Goal: Information Seeking & Learning: Learn about a topic

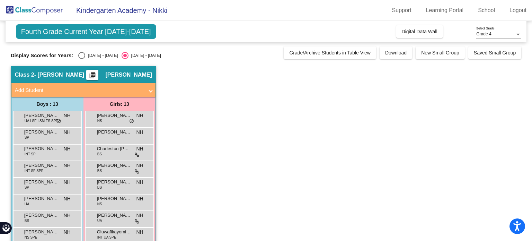
click at [80, 59] on div "Fourth Grade Current Year [DATE]-[DATE] Add, Move, or Retain Students Off On In…" at bounding box center [266, 179] width 511 height 317
click at [81, 58] on div "Select an option" at bounding box center [81, 55] width 7 height 7
click at [81, 59] on input "[DATE] - [DATE]" at bounding box center [81, 59] width 0 height 0
radio input "true"
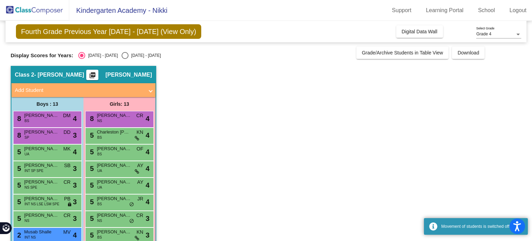
scroll to position [97, 0]
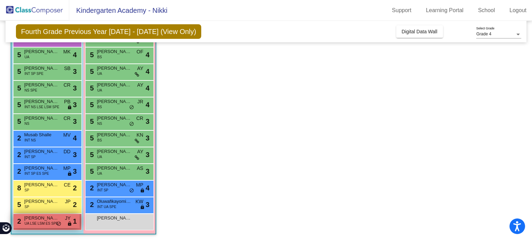
click at [44, 222] on span "UA LSE LSM ES SPE" at bounding box center [42, 223] width 34 height 5
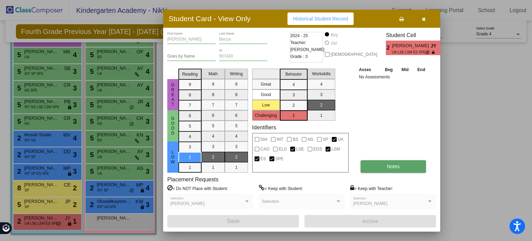
click at [383, 171] on button "Notes" at bounding box center [393, 166] width 65 height 12
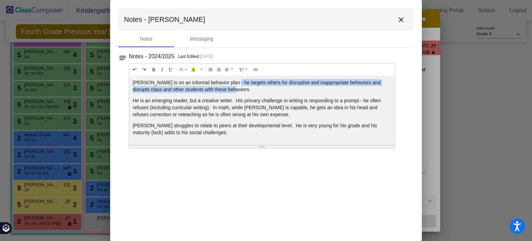
drag, startPoint x: 228, startPoint y: 80, endPoint x: 254, endPoint y: 89, distance: 27.6
click at [254, 89] on p "[PERSON_NAME] is on an informal behavior plan - he targets others for disruptiv…" at bounding box center [262, 86] width 259 height 14
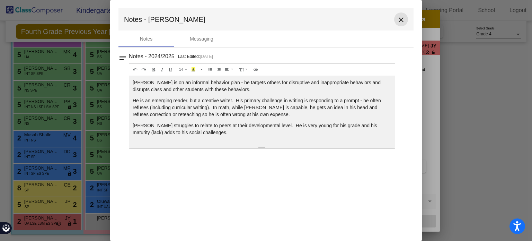
click at [401, 20] on mat-icon "close" at bounding box center [401, 20] width 8 height 8
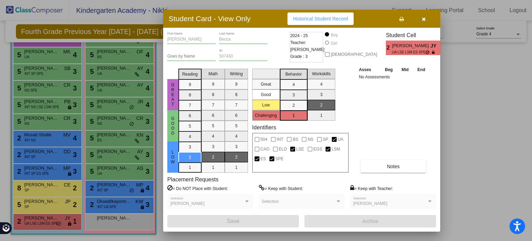
click at [424, 19] on icon "button" at bounding box center [424, 19] width 4 height 5
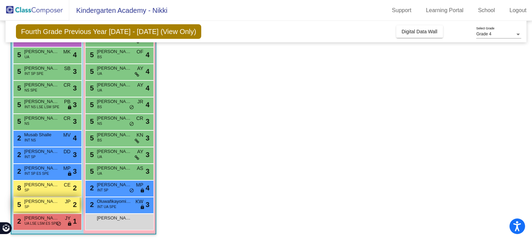
click at [44, 208] on div "5 [PERSON_NAME] SP JP lock do_not_disturb_alt 2" at bounding box center [47, 204] width 66 height 14
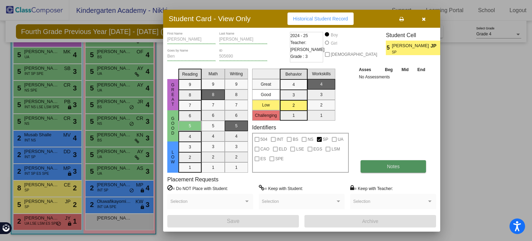
click at [372, 166] on button "Notes" at bounding box center [393, 166] width 65 height 12
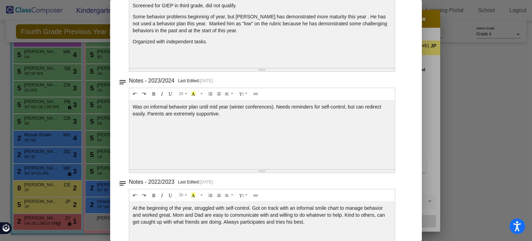
scroll to position [0, 0]
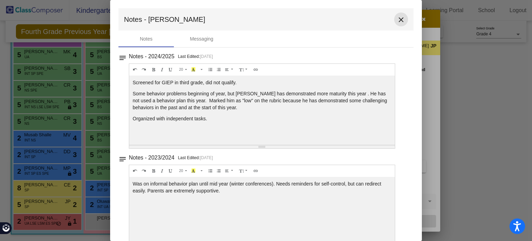
click at [398, 17] on mat-icon "close" at bounding box center [401, 20] width 8 height 8
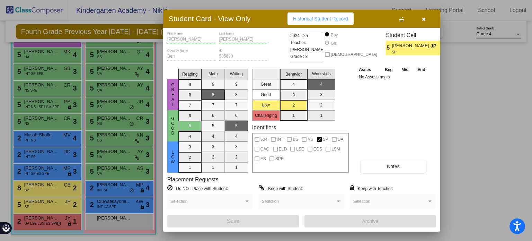
click at [424, 20] on icon "button" at bounding box center [424, 19] width 4 height 5
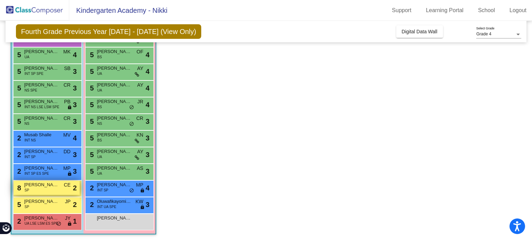
click at [43, 188] on div "8 Sion Jogi SP CE lock do_not_disturb_alt 2" at bounding box center [47, 187] width 66 height 14
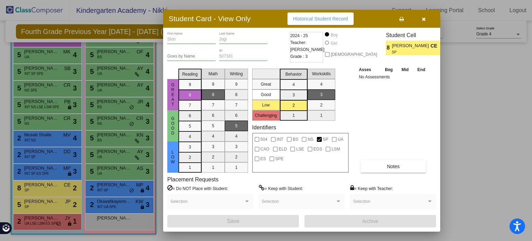
click at [367, 157] on div "Asses Beg Mid End No Assessments Notes" at bounding box center [393, 119] width 73 height 107
click at [369, 161] on button "Notes" at bounding box center [393, 166] width 65 height 12
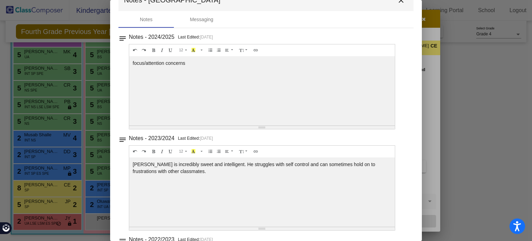
scroll to position [17, 0]
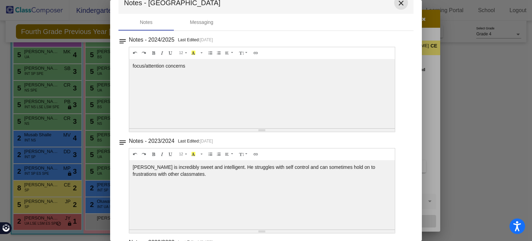
click at [398, 3] on mat-icon "close" at bounding box center [401, 3] width 8 height 8
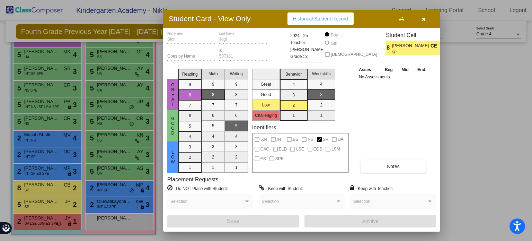
click at [424, 18] on icon "button" at bounding box center [424, 19] width 4 height 5
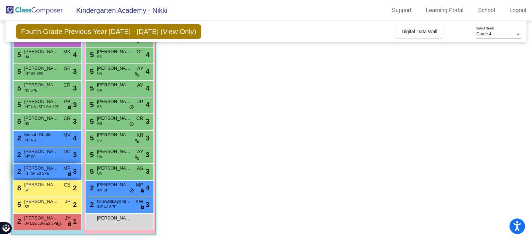
click at [41, 171] on span "INT SP ES SPE" at bounding box center [37, 173] width 25 height 5
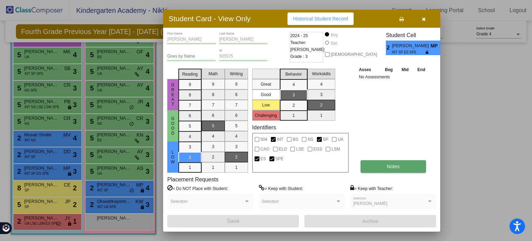
click at [377, 170] on button "Notes" at bounding box center [393, 166] width 65 height 12
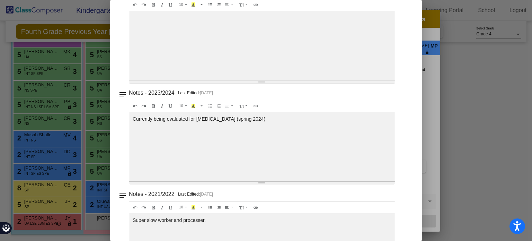
scroll to position [67, 0]
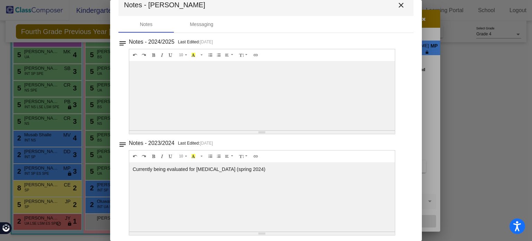
click at [277, 130] on div "Currently being evaluated for [MEDICAL_DATA] (spring 2024)" at bounding box center [262, 95] width 266 height 69
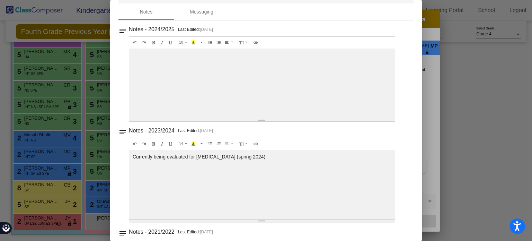
scroll to position [0, 0]
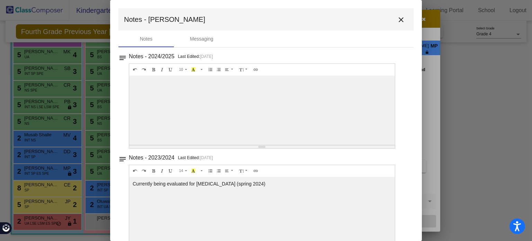
click at [399, 18] on mat-icon "close" at bounding box center [401, 20] width 8 height 8
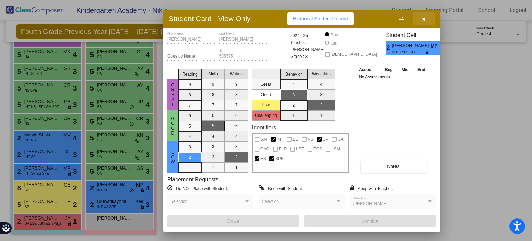
click at [426, 17] on button "button" at bounding box center [424, 18] width 22 height 12
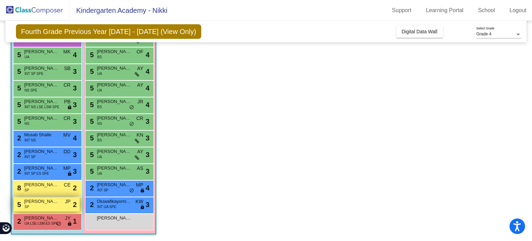
click at [35, 205] on div "5 [PERSON_NAME] SP JP lock do_not_disturb_alt 2" at bounding box center [47, 204] width 66 height 14
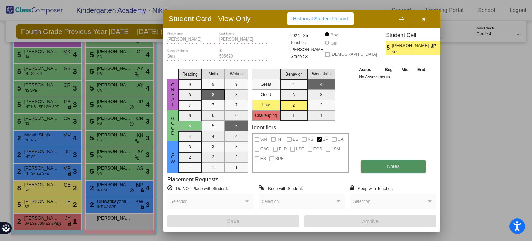
click at [386, 168] on button "Notes" at bounding box center [393, 166] width 65 height 12
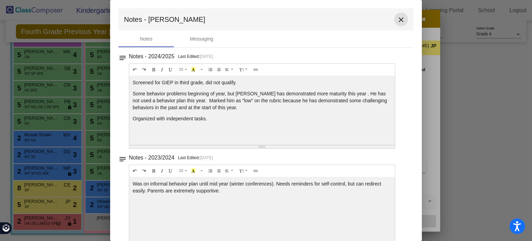
click at [397, 20] on mat-icon "close" at bounding box center [401, 20] width 8 height 8
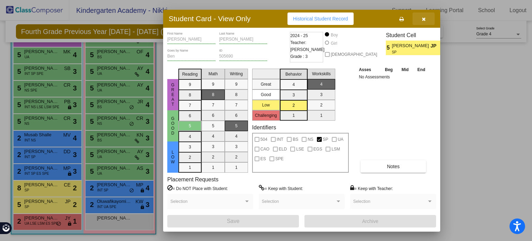
click at [425, 18] on button "button" at bounding box center [424, 18] width 22 height 12
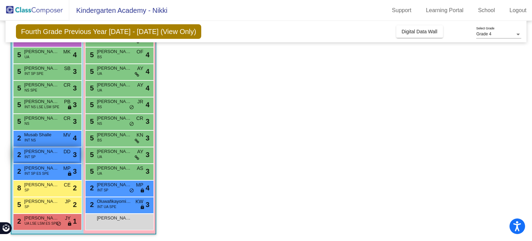
click at [50, 157] on div "2 [PERSON_NAME] INT SP DD lock do_not_disturb_alt 3" at bounding box center [47, 154] width 66 height 14
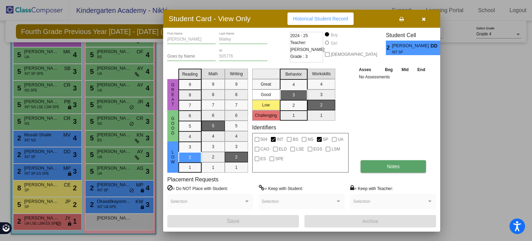
click at [395, 172] on button "Notes" at bounding box center [393, 166] width 65 height 12
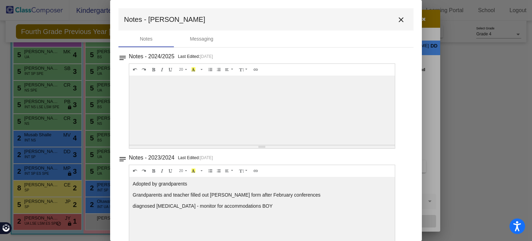
click at [397, 19] on mat-icon "close" at bounding box center [401, 20] width 8 height 8
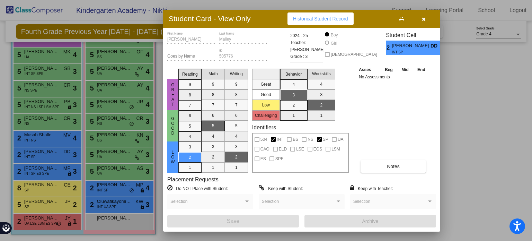
click at [427, 20] on button "button" at bounding box center [424, 18] width 22 height 12
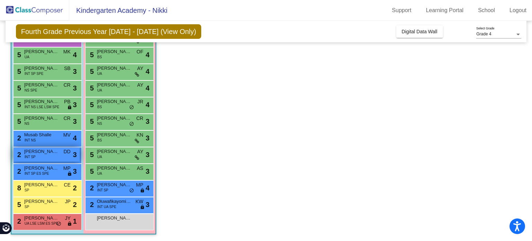
click at [42, 155] on div "2 [PERSON_NAME] INT SP DD lock do_not_disturb_alt 3" at bounding box center [47, 154] width 66 height 14
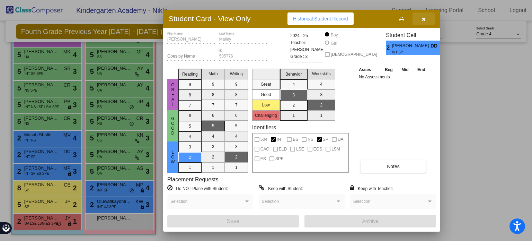
click at [423, 21] on icon "button" at bounding box center [424, 19] width 4 height 5
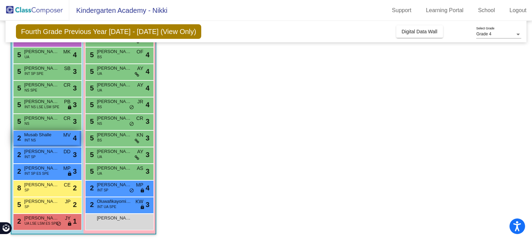
click at [46, 139] on div "2 Musab Shalle INT NS MV lock do_not_disturb_alt 4" at bounding box center [47, 138] width 66 height 14
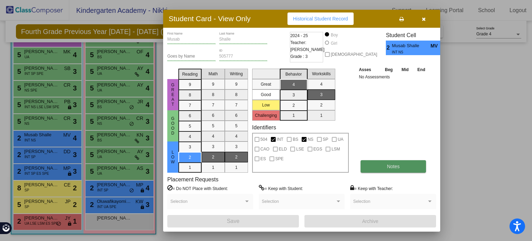
click at [367, 169] on button "Notes" at bounding box center [393, 166] width 65 height 12
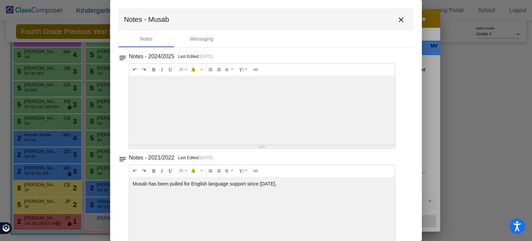
click at [397, 22] on mat-icon "close" at bounding box center [401, 20] width 8 height 8
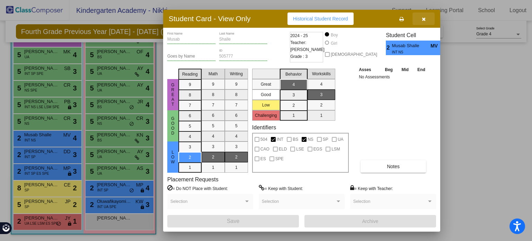
click at [423, 18] on icon "button" at bounding box center [424, 19] width 4 height 5
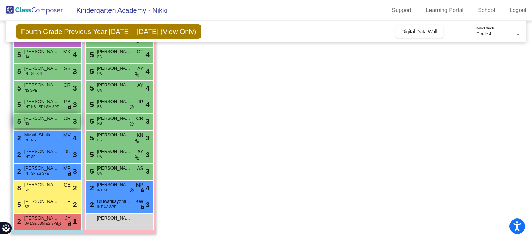
click at [59, 120] on div "5 [PERSON_NAME] NS CR lock do_not_disturb_alt 3" at bounding box center [47, 121] width 66 height 14
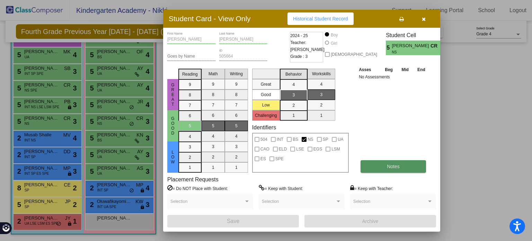
click at [389, 167] on span "Notes" at bounding box center [393, 167] width 13 height 6
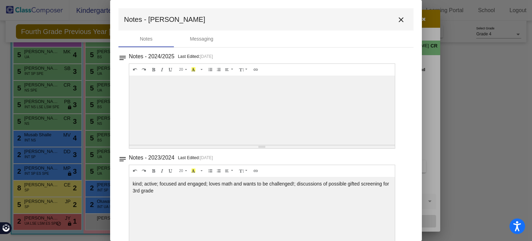
click at [405, 23] on mat-toolbar "Notes - [PERSON_NAME]" at bounding box center [265, 19] width 295 height 22
click at [398, 20] on mat-icon "close" at bounding box center [401, 20] width 8 height 8
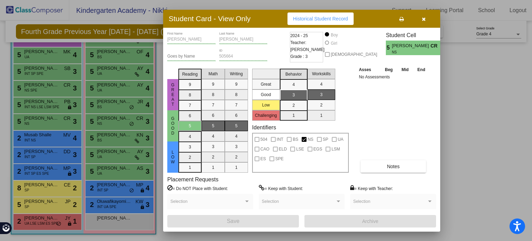
click at [418, 20] on button "button" at bounding box center [424, 18] width 22 height 12
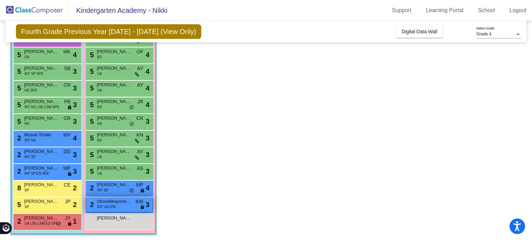
click at [94, 198] on div "2 Oluwafikayomi (Precious) Akingbala INT UA SPE KW lock do_not_disturb_alt 3" at bounding box center [119, 204] width 66 height 14
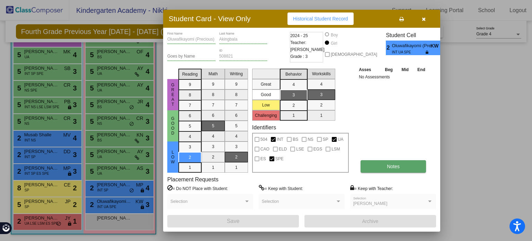
click at [376, 163] on button "Notes" at bounding box center [393, 166] width 65 height 12
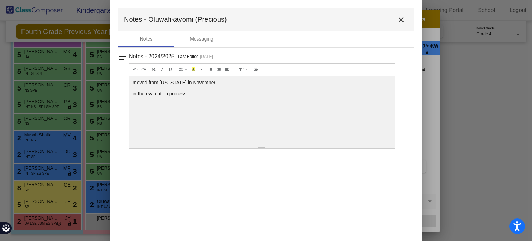
click at [400, 19] on mat-icon "close" at bounding box center [401, 20] width 8 height 8
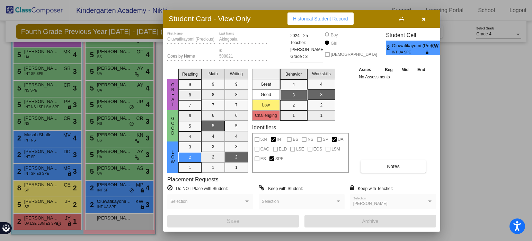
click at [424, 20] on icon "button" at bounding box center [424, 19] width 4 height 5
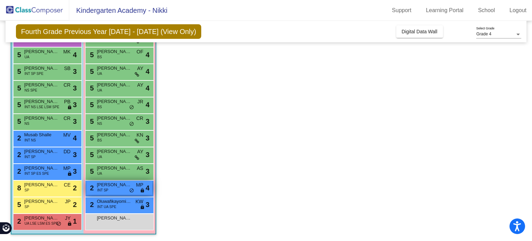
click at [104, 185] on span "[PERSON_NAME]" at bounding box center [114, 184] width 35 height 7
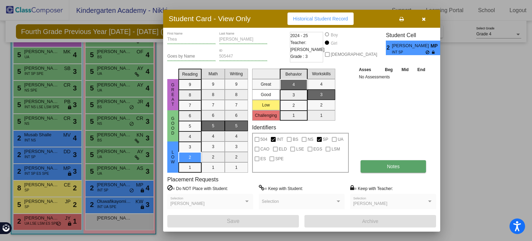
click at [384, 164] on button "Notes" at bounding box center [393, 166] width 65 height 12
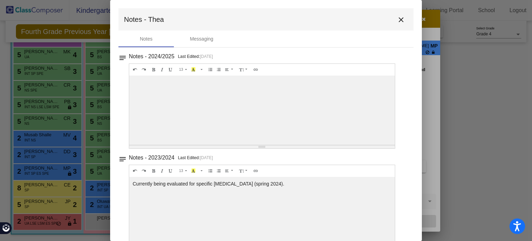
click at [397, 23] on mat-icon "close" at bounding box center [401, 20] width 8 height 8
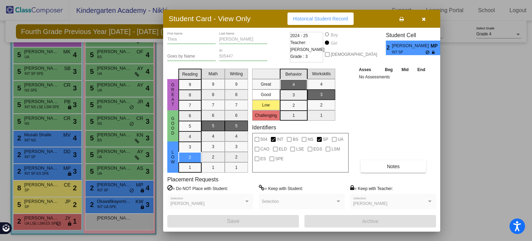
click at [423, 15] on button "button" at bounding box center [424, 18] width 22 height 12
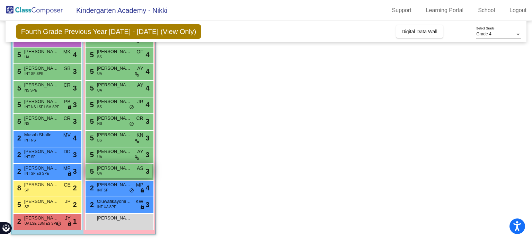
click at [108, 174] on div "5 [PERSON_NAME] UA AS lock do_not_disturb_alt 3" at bounding box center [119, 171] width 66 height 14
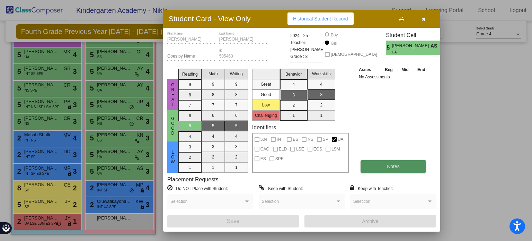
click at [378, 167] on button "Notes" at bounding box center [393, 166] width 65 height 12
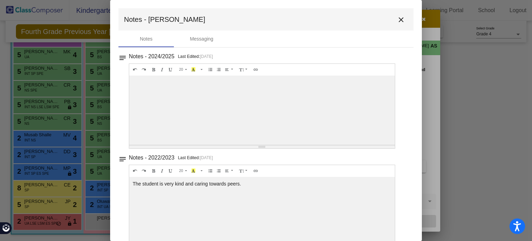
click at [397, 21] on mat-icon "close" at bounding box center [401, 20] width 8 height 8
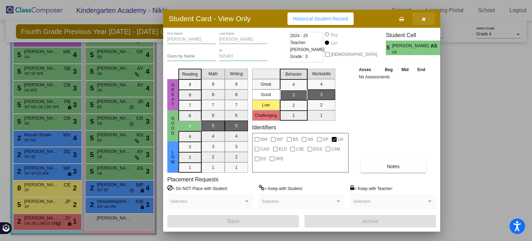
click at [420, 20] on button "button" at bounding box center [424, 18] width 22 height 12
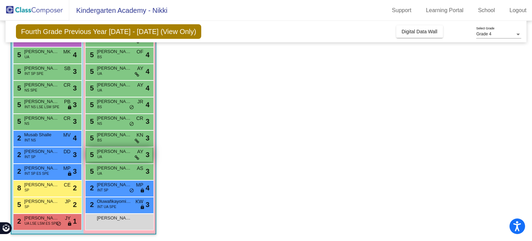
click at [118, 150] on span "[PERSON_NAME]" at bounding box center [114, 151] width 35 height 7
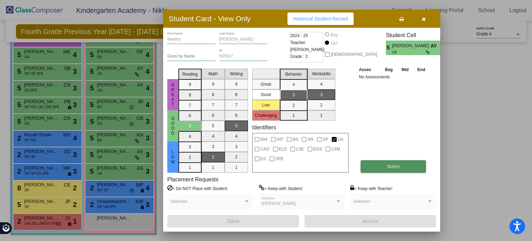
click at [365, 170] on button "Notes" at bounding box center [393, 166] width 65 height 12
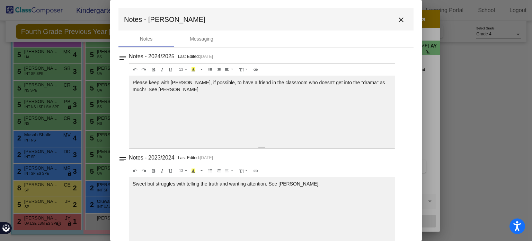
click at [398, 19] on mat-icon "close" at bounding box center [401, 20] width 8 height 8
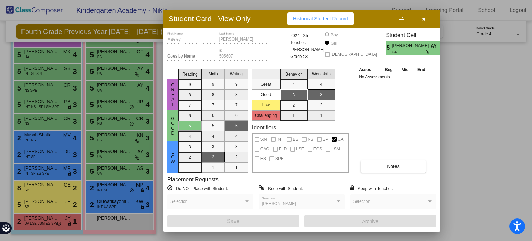
click at [420, 18] on button "button" at bounding box center [424, 18] width 22 height 12
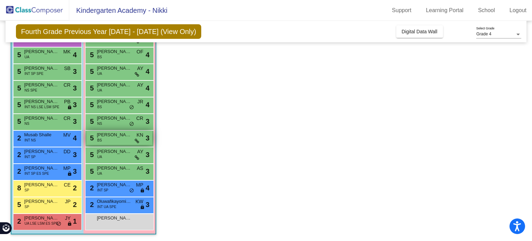
click at [118, 136] on span "[PERSON_NAME]" at bounding box center [114, 134] width 35 height 7
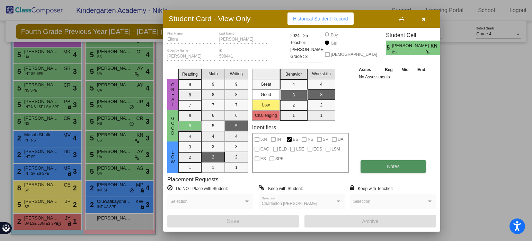
click at [376, 167] on button "Notes" at bounding box center [393, 166] width 65 height 12
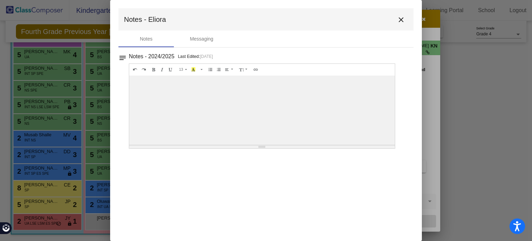
click at [406, 23] on button "close" at bounding box center [401, 19] width 14 height 14
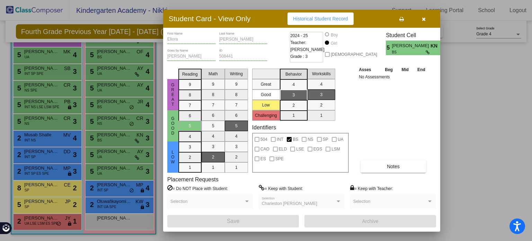
click at [421, 22] on button "button" at bounding box center [424, 18] width 22 height 12
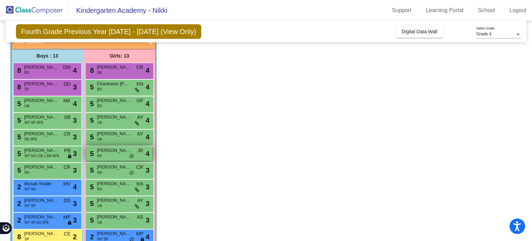
scroll to position [47, 0]
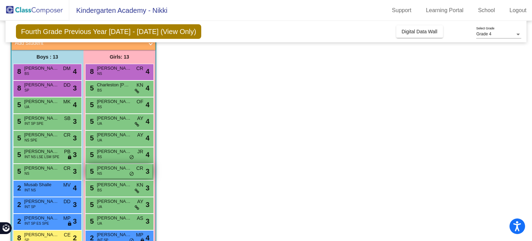
click at [106, 167] on span "[PERSON_NAME]" at bounding box center [114, 168] width 35 height 7
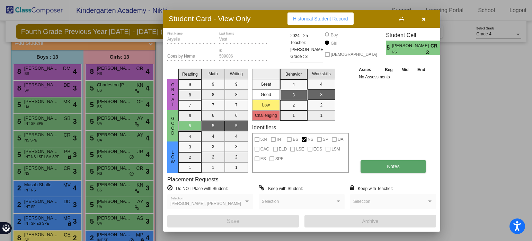
click at [378, 168] on button "Notes" at bounding box center [393, 166] width 65 height 12
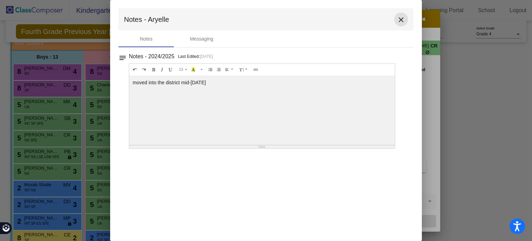
click at [400, 20] on mat-icon "close" at bounding box center [401, 20] width 8 height 8
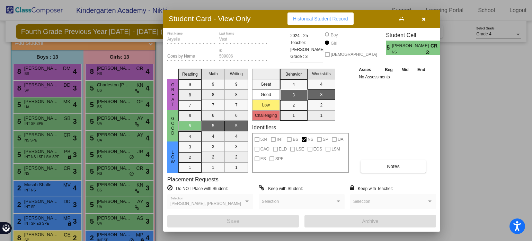
click at [421, 20] on button "button" at bounding box center [424, 18] width 22 height 12
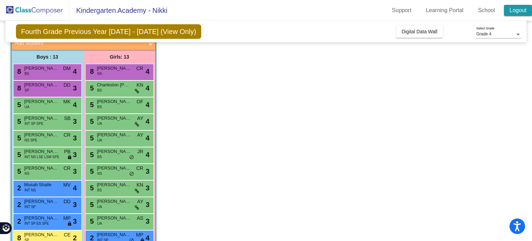
click at [514, 9] on link "Logout" at bounding box center [518, 10] width 28 height 11
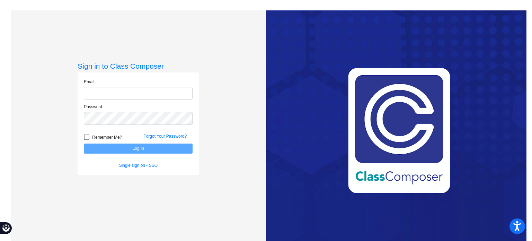
type input "[EMAIL_ADDRESS][DOMAIN_NAME]"
